Goal: Navigation & Orientation: Find specific page/section

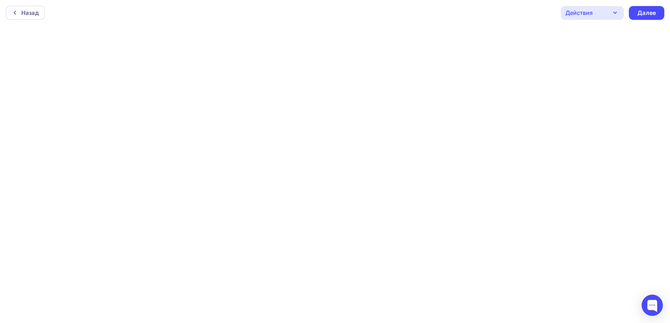
click at [464, 18] on div "Назад Действия Отправить тестовое письмо Предпросмотр Сохранить в Мои шаблоны В…" at bounding box center [335, 13] width 670 height 26
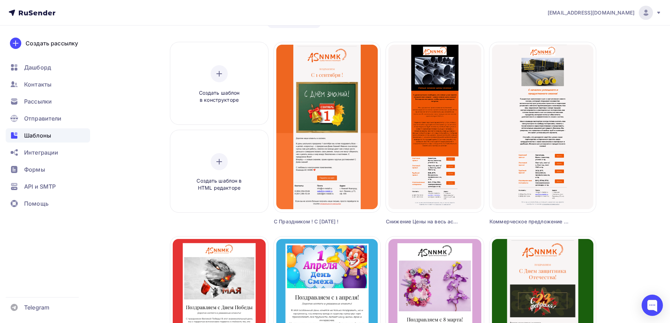
scroll to position [35, 0]
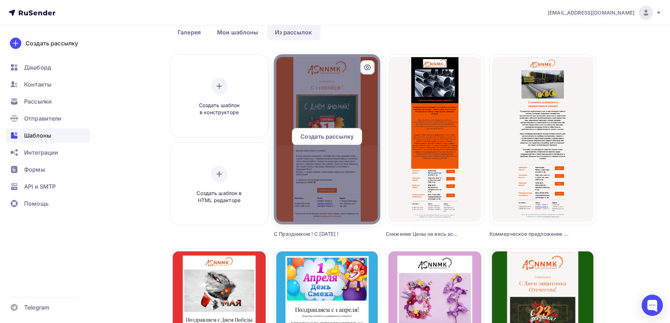
click at [345, 104] on div at bounding box center [327, 139] width 106 height 170
click at [345, 93] on div at bounding box center [327, 139] width 106 height 170
click at [364, 66] on div at bounding box center [368, 67] width 14 height 14
